Goal: Task Accomplishment & Management: Manage account settings

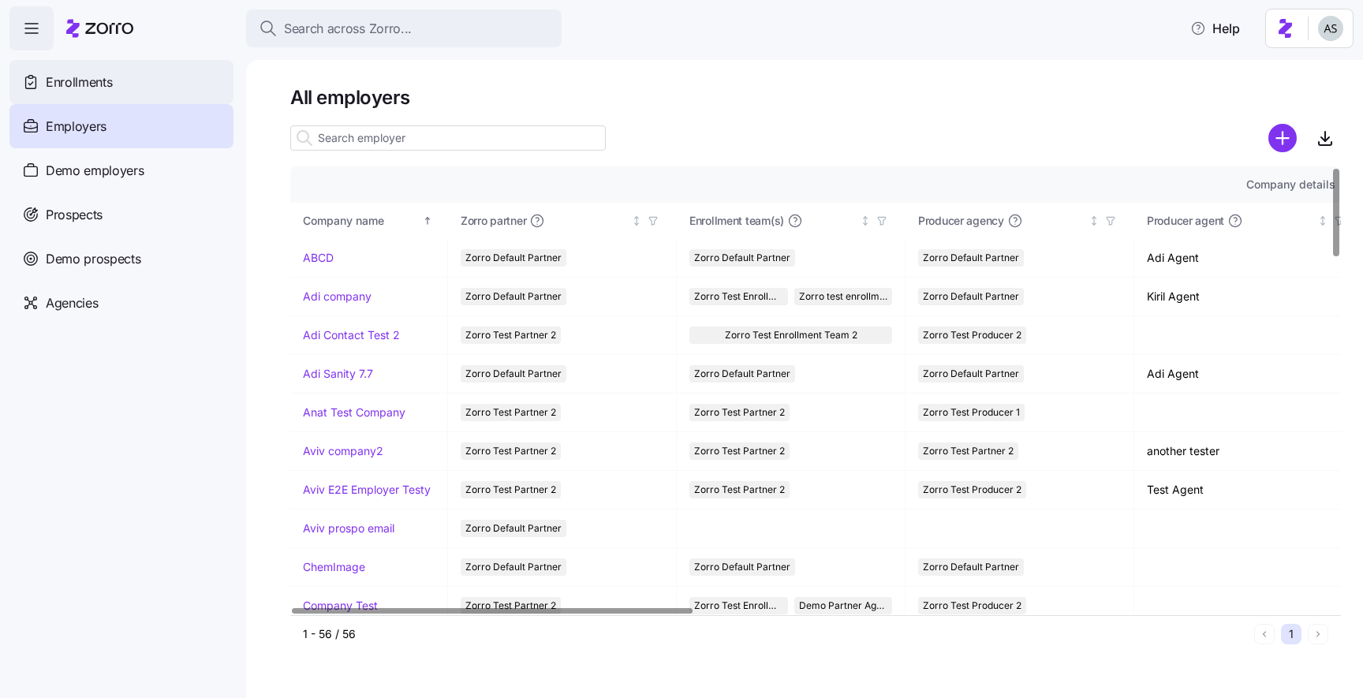
click at [185, 94] on div "Enrollments" at bounding box center [121, 82] width 224 height 44
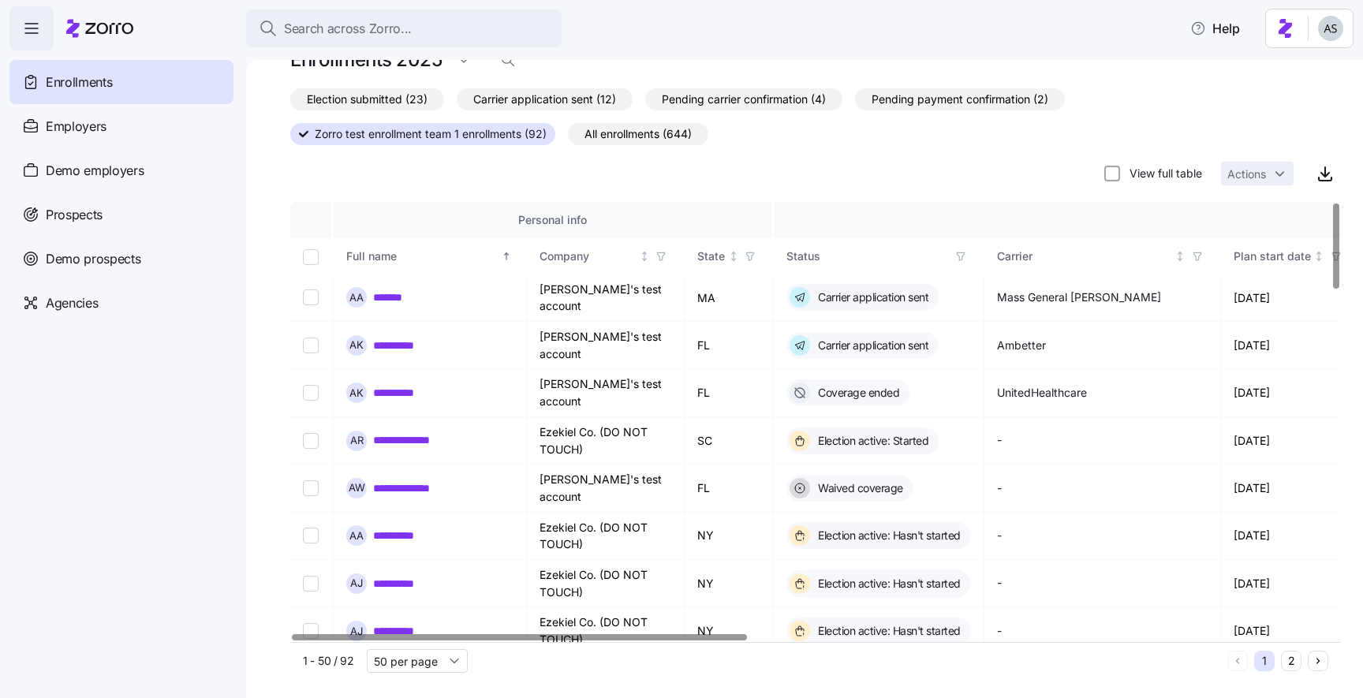
click at [964, 252] on icon "button" at bounding box center [960, 256] width 11 height 11
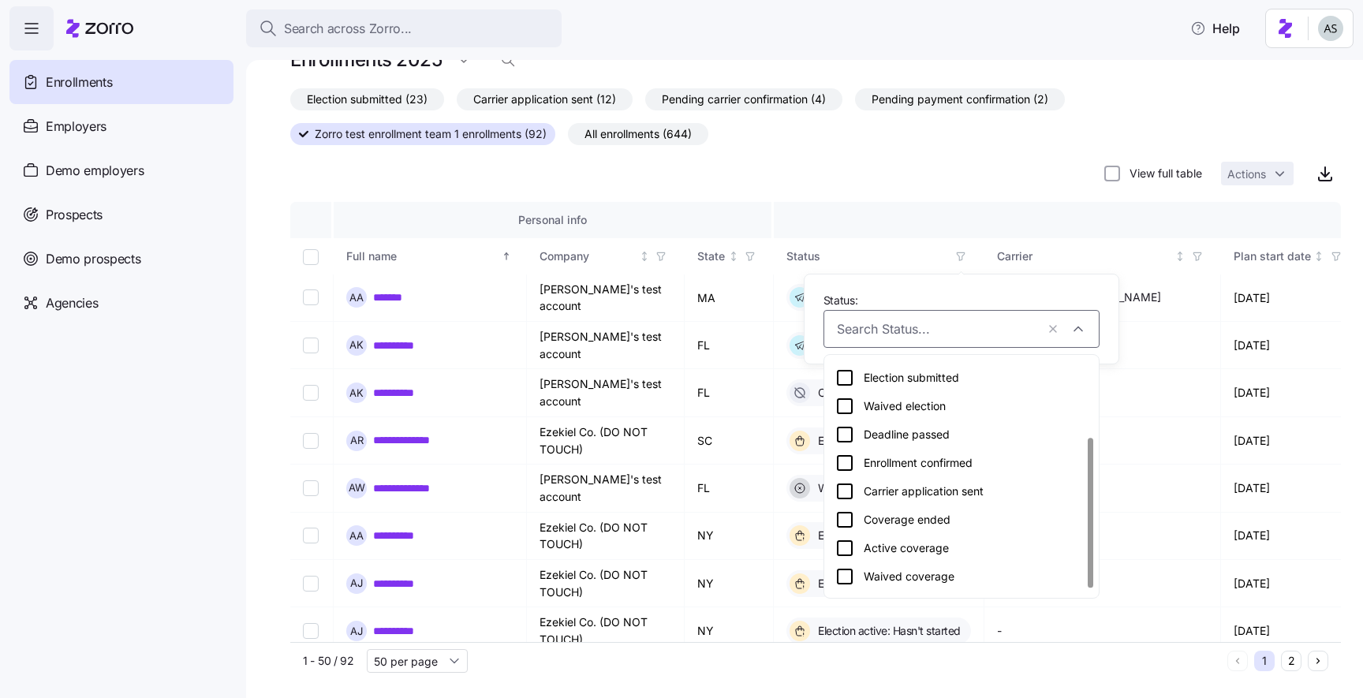
scroll to position [133, 0]
click at [846, 469] on icon at bounding box center [844, 467] width 19 height 19
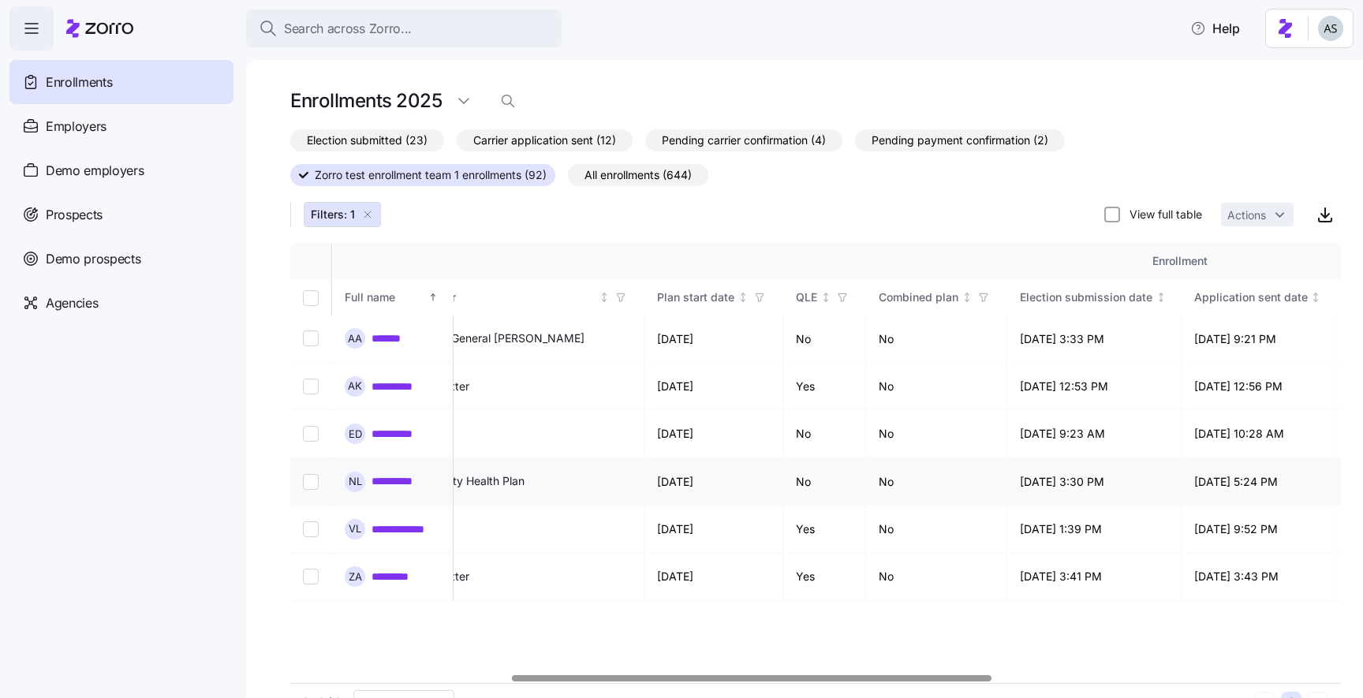
scroll to position [0, 575]
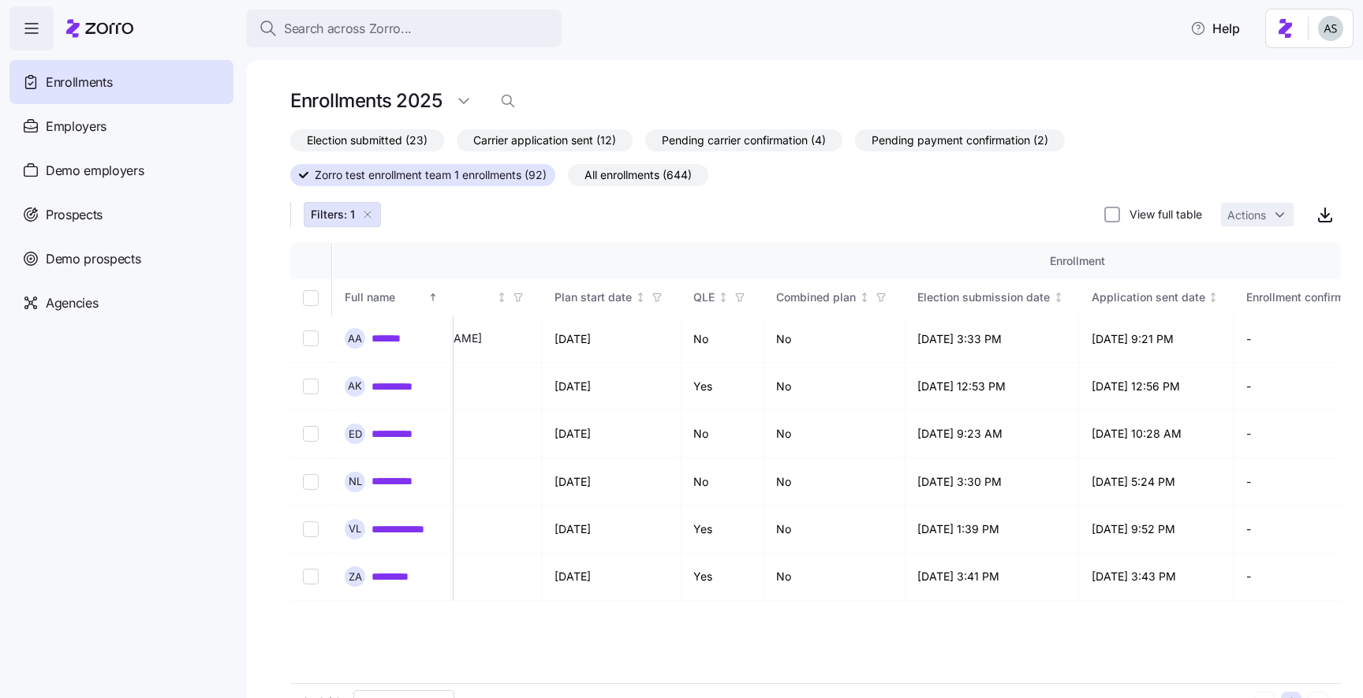
click at [368, 216] on icon "button" at bounding box center [367, 214] width 13 height 13
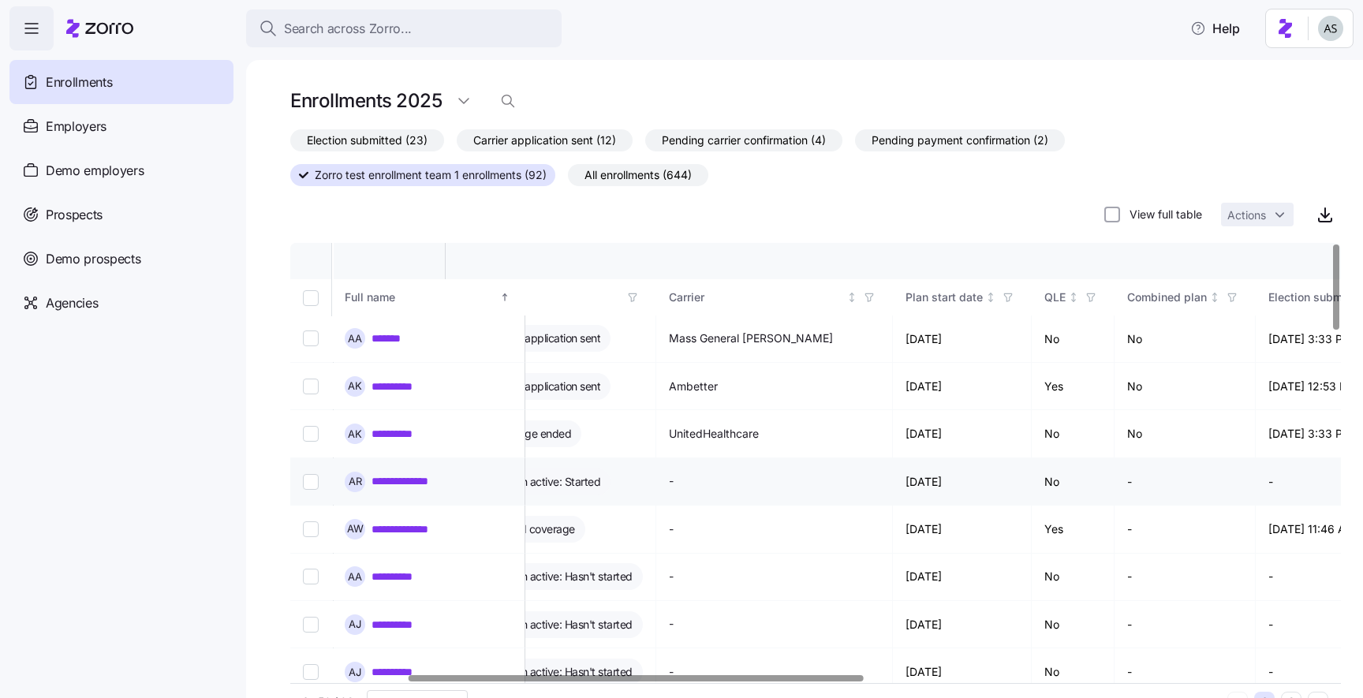
scroll to position [0, 0]
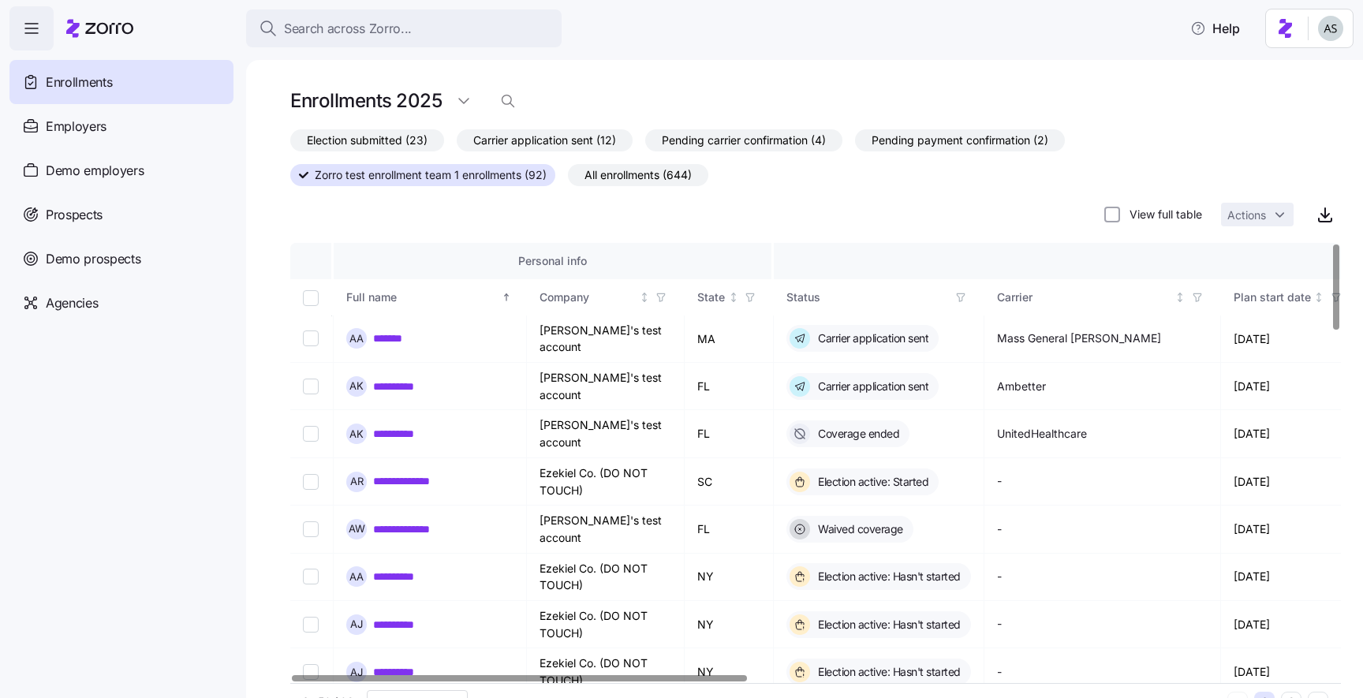
click at [965, 289] on span "button" at bounding box center [960, 297] width 17 height 17
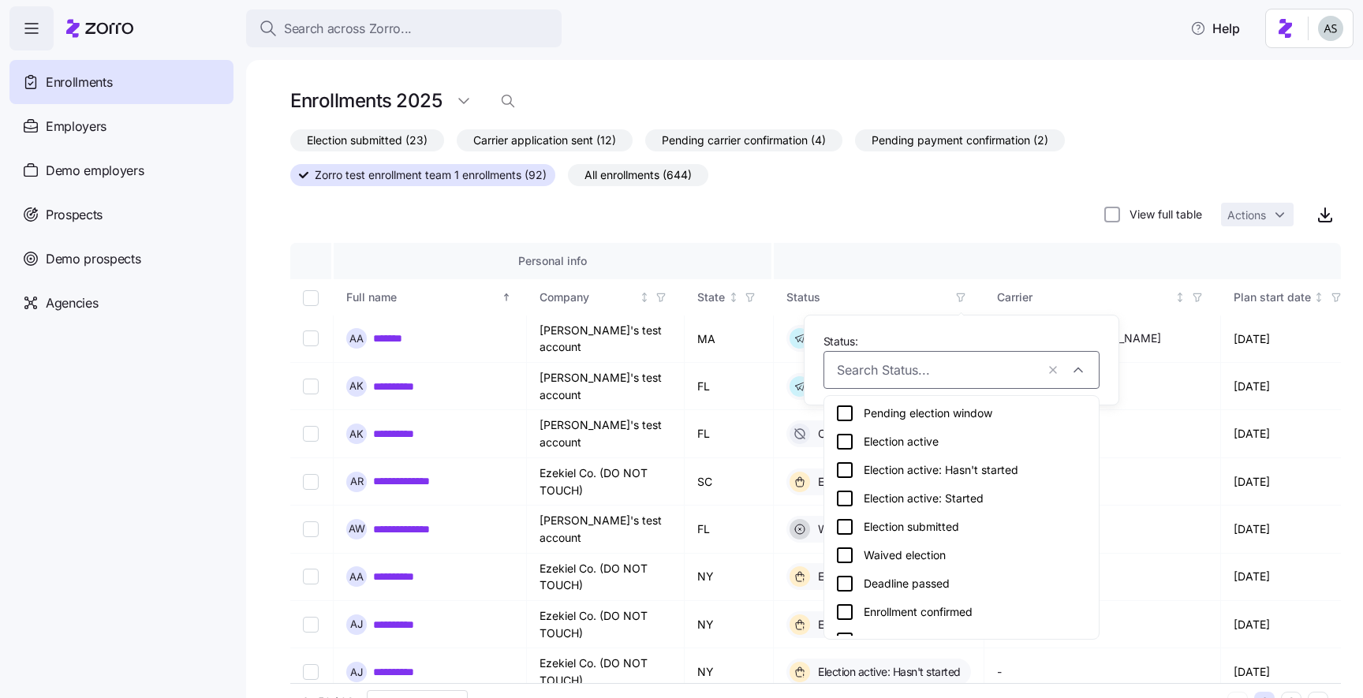
click at [911, 603] on div "Enrollment confirmed" at bounding box center [961, 612] width 252 height 19
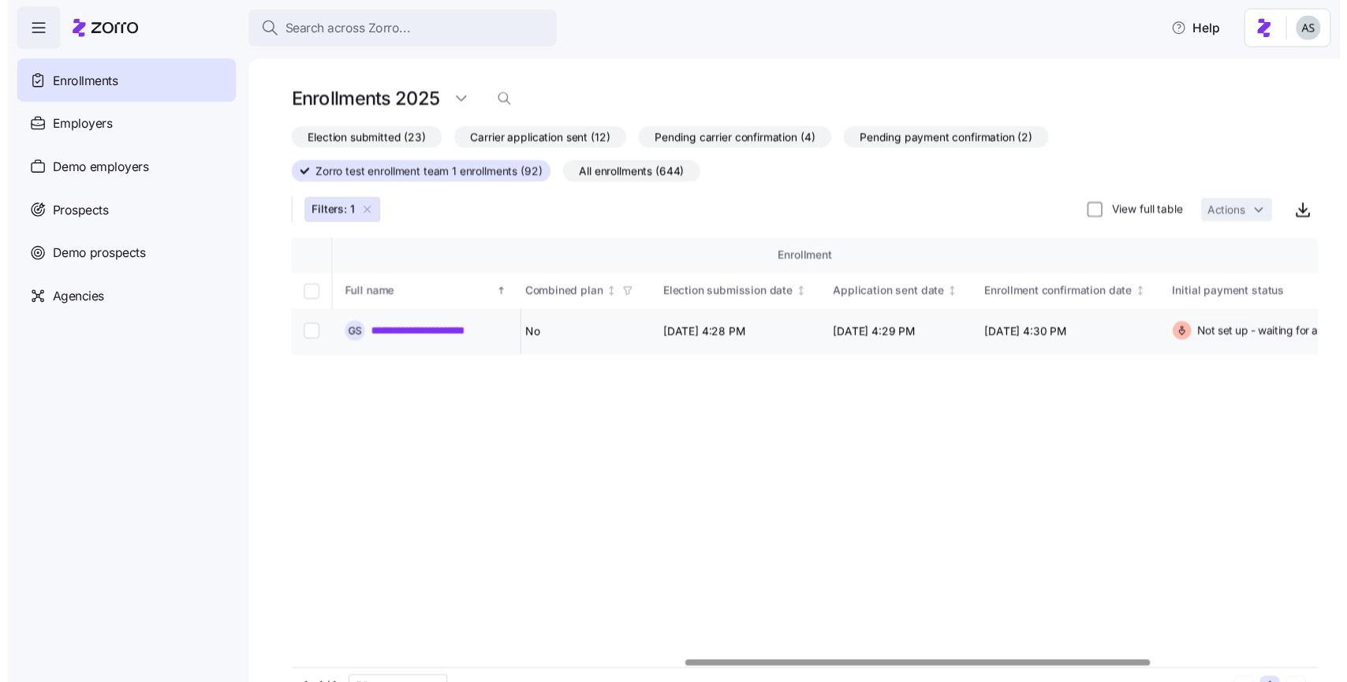
scroll to position [0, 896]
